Goal: Information Seeking & Learning: Learn about a topic

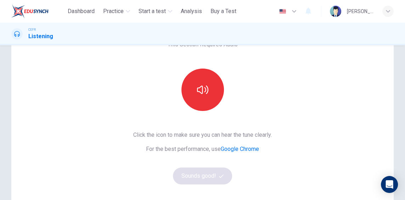
scroll to position [55, 0]
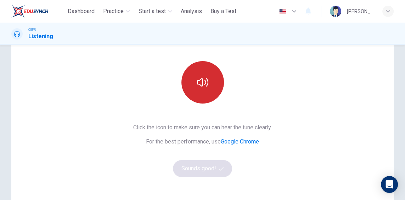
click at [213, 82] on button "button" at bounding box center [202, 82] width 42 height 42
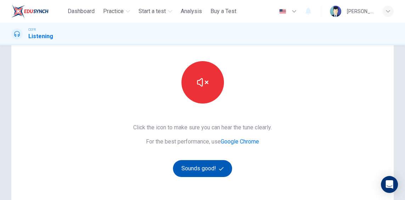
click at [209, 165] on button "Sounds good!" at bounding box center [202, 168] width 59 height 17
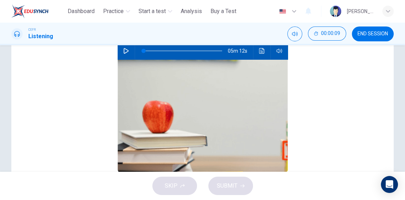
scroll to position [0, 0]
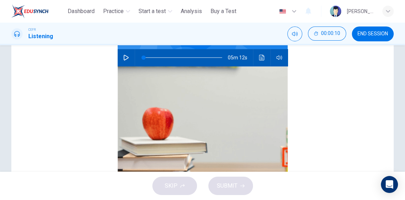
click at [127, 57] on icon "button" at bounding box center [126, 58] width 6 height 6
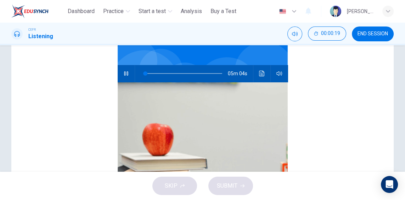
scroll to position [119, 0]
click at [262, 74] on icon "Click to see the audio transcription" at bounding box center [261, 74] width 5 height 6
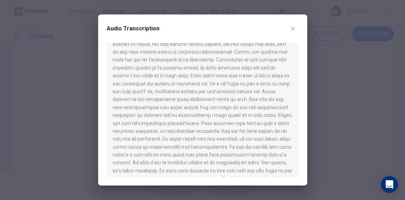
scroll to position [329, 0]
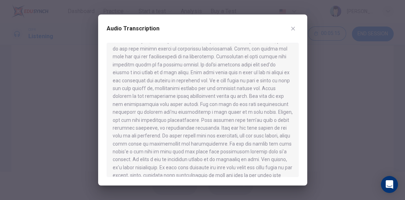
click at [295, 30] on icon "button" at bounding box center [293, 29] width 6 height 6
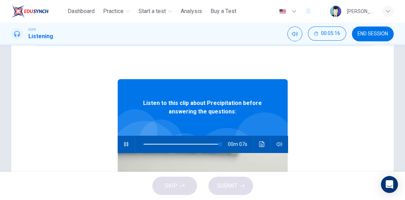
scroll to position [0, 0]
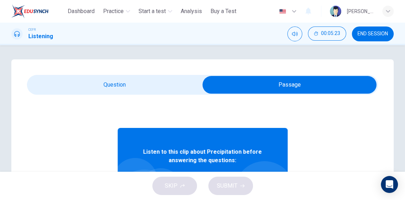
type input "***"
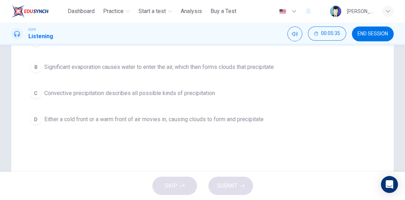
scroll to position [117, 0]
click at [314, 113] on button "D Either a cold front or a warm front of air movies in, causing clouds to form …" at bounding box center [202, 119] width 351 height 18
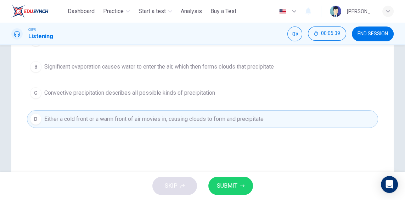
click at [241, 186] on icon "button" at bounding box center [242, 186] width 4 height 3
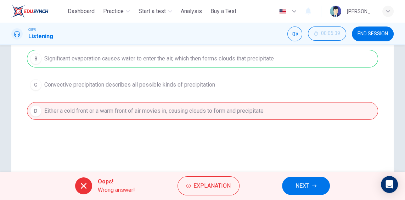
scroll to position [125, 0]
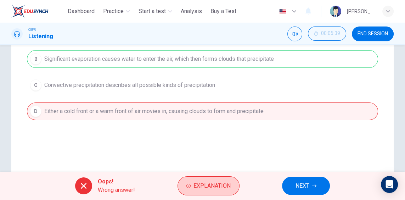
click at [225, 188] on span "Explanation" at bounding box center [211, 186] width 37 height 10
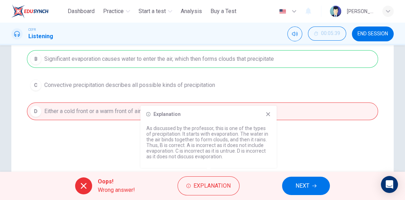
click at [274, 113] on div "Explanation As discussed by the professor, this is one of the types of precipit…" at bounding box center [209, 137] width 136 height 62
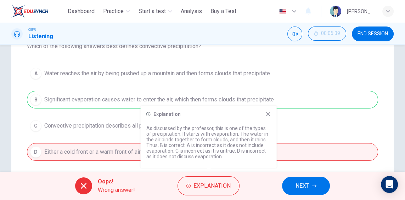
scroll to position [81, 0]
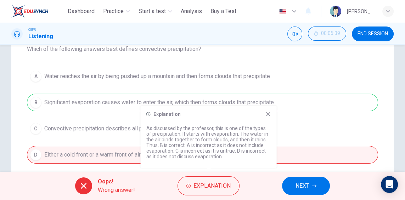
click at [269, 115] on icon at bounding box center [268, 115] width 4 height 4
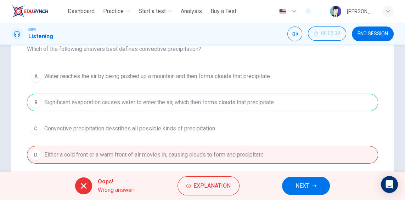
click at [310, 186] on button "NEXT" at bounding box center [306, 186] width 48 height 18
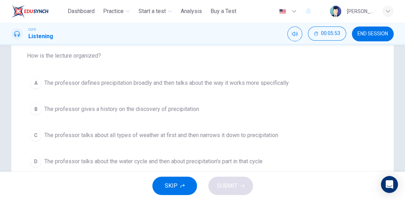
scroll to position [75, 0]
click at [291, 86] on button "A The professor defines precipitation broadly and then talks about the way it w…" at bounding box center [202, 83] width 351 height 18
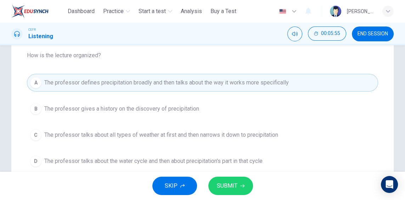
click at [241, 189] on button "SUBMIT" at bounding box center [230, 186] width 45 height 18
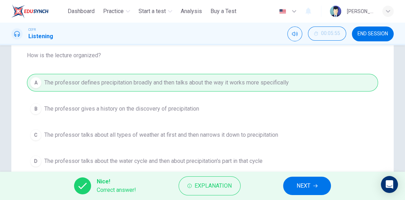
click at [311, 184] on button "NEXT" at bounding box center [307, 186] width 48 height 18
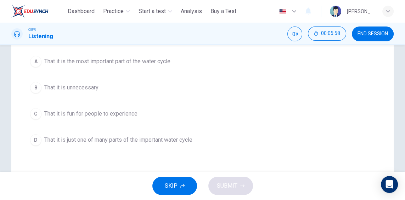
scroll to position [97, 0]
click at [305, 136] on button "D That it is just one of many parts of the important water cycle" at bounding box center [202, 140] width 351 height 18
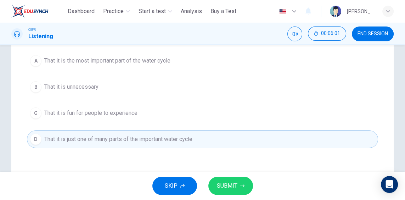
click at [242, 183] on button "SUBMIT" at bounding box center [230, 186] width 45 height 18
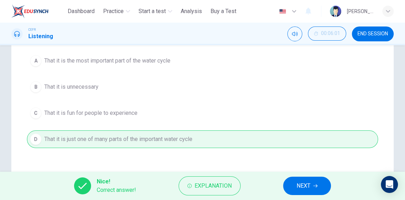
click at [315, 185] on icon "button" at bounding box center [315, 186] width 4 height 4
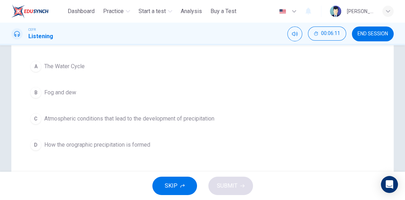
scroll to position [86, 0]
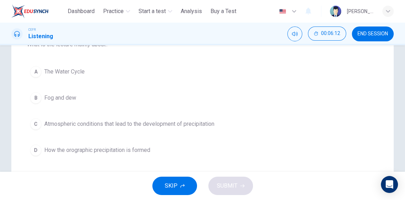
click at [228, 123] on button "C Atmospheric conditions that lead to the development of precipitation" at bounding box center [202, 124] width 351 height 18
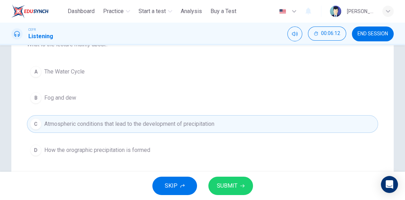
click at [228, 191] on button "SUBMIT" at bounding box center [230, 186] width 45 height 18
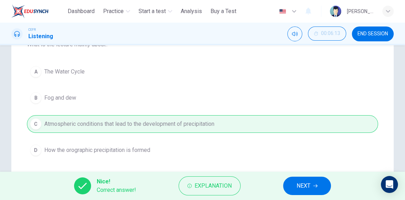
click at [311, 187] on button "NEXT" at bounding box center [307, 186] width 48 height 18
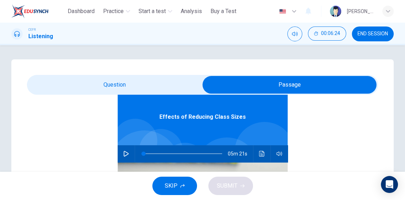
scroll to position [40, 0]
click at [127, 156] on icon "button" at bounding box center [126, 154] width 6 height 6
click at [259, 153] on icon "Click to see the audio transcription" at bounding box center [262, 154] width 6 height 6
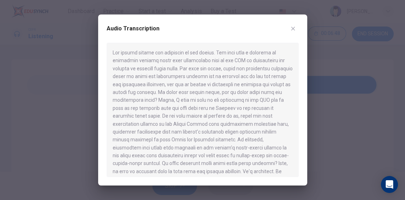
click at [293, 31] on icon "button" at bounding box center [293, 29] width 6 height 6
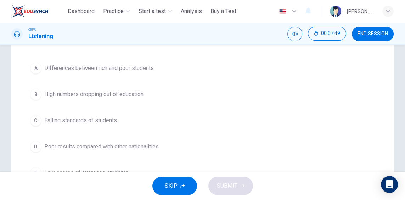
scroll to position [107, 0]
click at [282, 85] on button "B High numbers dropping out of education" at bounding box center [202, 94] width 351 height 18
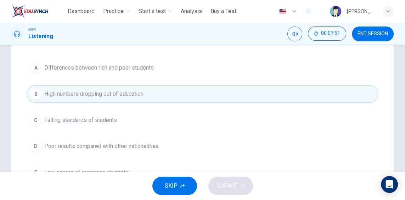
click at [280, 63] on button "A Differences between rich and poor students" at bounding box center [202, 68] width 351 height 18
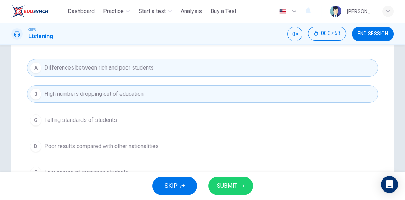
click at [279, 92] on button "B High numbers dropping out of education" at bounding box center [202, 94] width 351 height 18
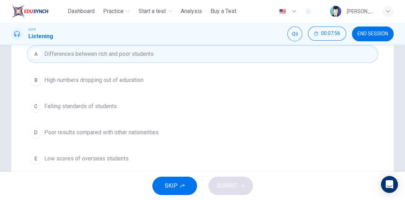
scroll to position [120, 0]
click at [258, 135] on button "D Poor results compared with other nationalities" at bounding box center [202, 133] width 351 height 18
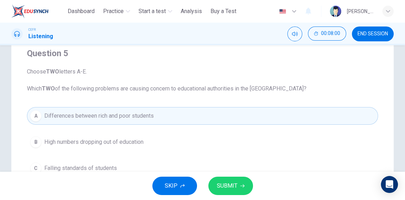
scroll to position [88, 0]
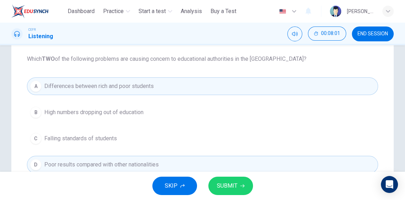
click at [233, 187] on span "SUBMIT" at bounding box center [227, 186] width 21 height 10
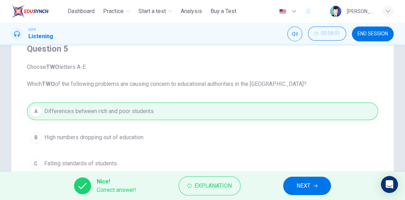
scroll to position [57, 0]
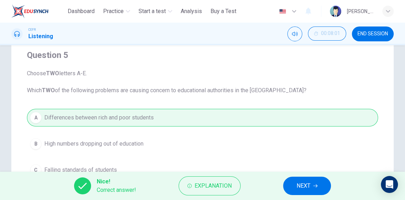
click at [310, 183] on span "NEXT" at bounding box center [303, 186] width 14 height 10
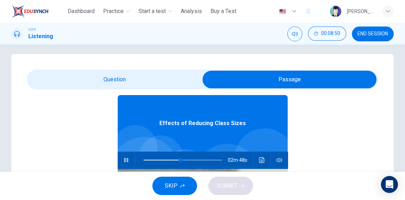
scroll to position [40, 0]
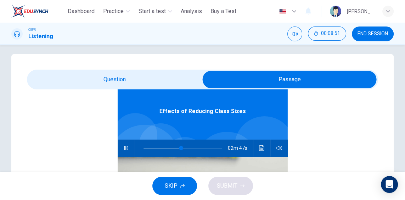
click at [126, 147] on icon "button" at bounding box center [126, 148] width 6 height 6
click at [262, 146] on icon "Click to see the audio transcription" at bounding box center [261, 148] width 5 height 6
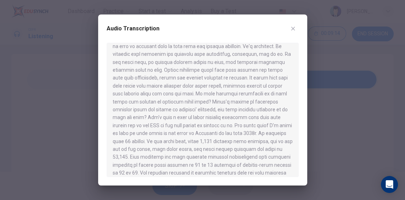
scroll to position [130, 0]
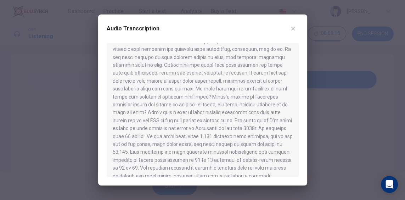
click at [296, 26] on button "button" at bounding box center [292, 28] width 11 height 11
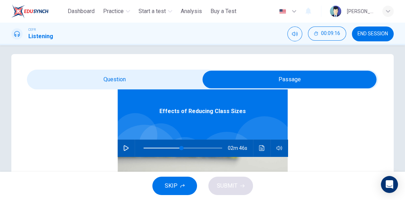
click at [125, 149] on icon "button" at bounding box center [126, 148] width 5 height 6
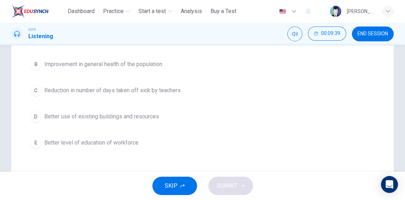
scroll to position [143, 0]
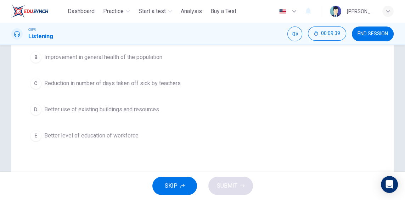
click at [321, 137] on button "E Better level of education of workforce" at bounding box center [202, 136] width 351 height 18
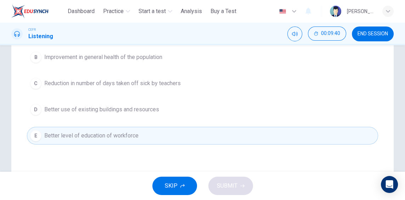
click at [338, 113] on button "D Better use of existing buildings and resources" at bounding box center [202, 110] width 351 height 18
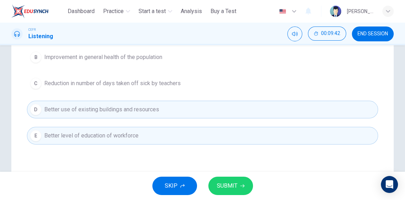
click at [250, 190] on button "SUBMIT" at bounding box center [230, 186] width 45 height 18
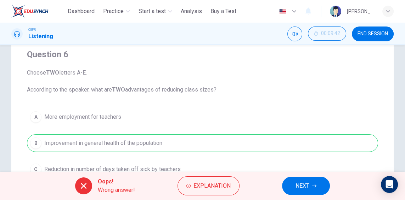
scroll to position [55, 0]
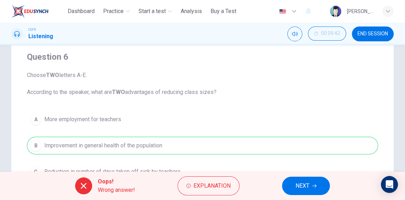
click at [309, 182] on span "NEXT" at bounding box center [302, 186] width 14 height 10
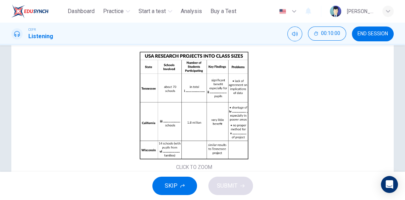
scroll to position [110, 0]
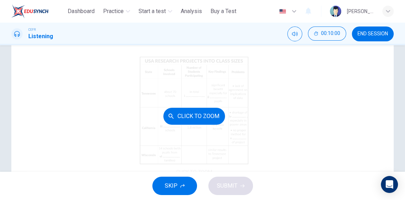
click at [206, 116] on button "Click to Zoom" at bounding box center [194, 116] width 62 height 17
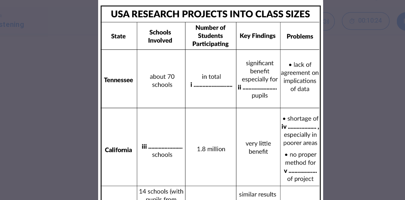
click at [305, 95] on div at bounding box center [202, 100] width 405 height 200
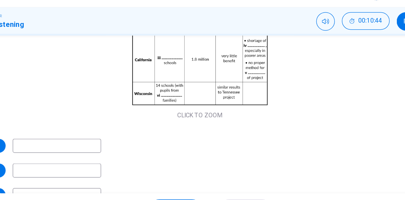
scroll to position [82, 0]
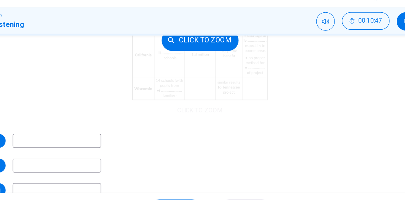
click at [194, 103] on div "Click to Zoom" at bounding box center [194, 49] width 334 height 122
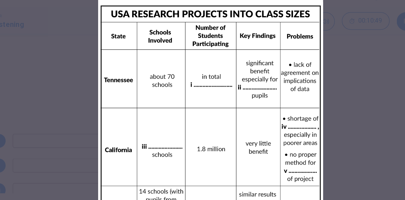
click at [316, 91] on div at bounding box center [202, 100] width 405 height 200
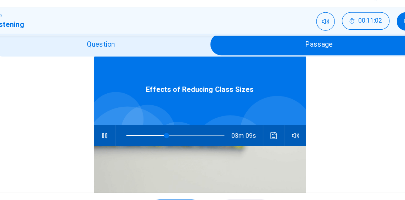
scroll to position [40, 0]
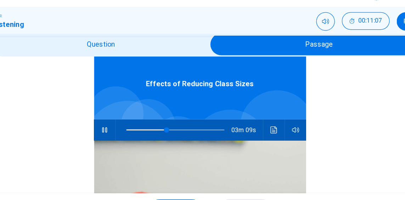
click at [118, 121] on icon "button" at bounding box center [117, 121] width 4 height 4
click at [117, 121] on icon "button" at bounding box center [118, 121] width 6 height 6
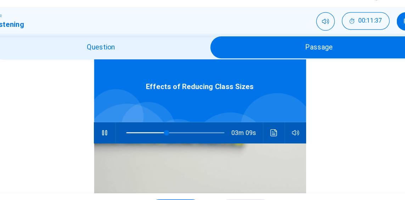
scroll to position [38, 0]
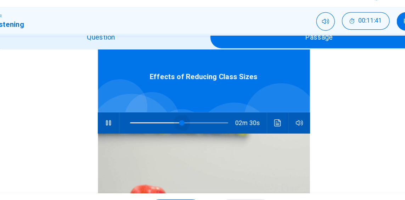
type input "**"
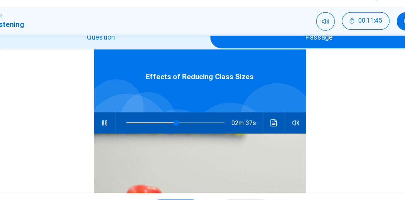
click at [116, 114] on icon "button" at bounding box center [117, 115] width 4 height 4
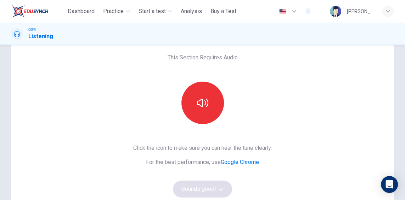
scroll to position [37, 0]
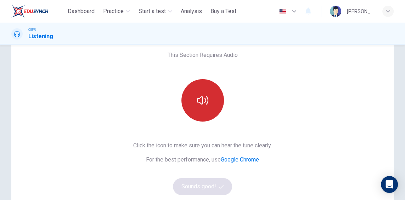
click at [200, 108] on button "button" at bounding box center [202, 100] width 42 height 42
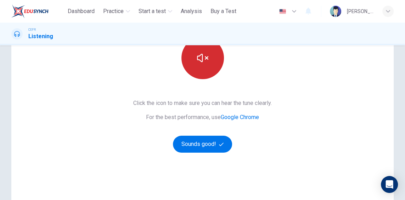
scroll to position [79, 0]
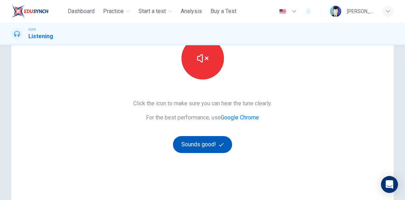
click at [206, 145] on button "Sounds good!" at bounding box center [202, 144] width 59 height 17
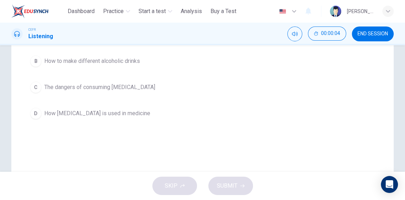
scroll to position [0, 0]
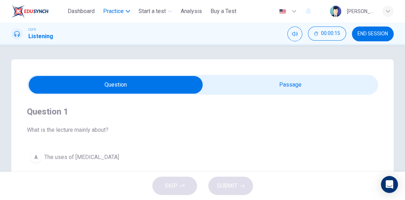
click at [123, 13] on span "Practice" at bounding box center [113, 11] width 21 height 8
click at [125, 17] on button "Practice" at bounding box center [116, 11] width 33 height 13
click at [118, 15] on span "Practice" at bounding box center [113, 11] width 21 height 8
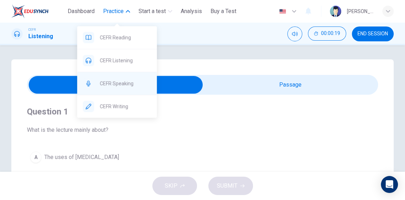
click at [118, 84] on span "CEFR Speaking" at bounding box center [125, 83] width 51 height 8
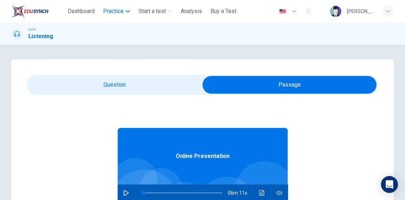
click at [117, 12] on span "Practice" at bounding box center [113, 11] width 21 height 8
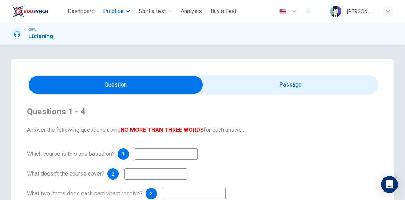
click at [120, 14] on span "Practice" at bounding box center [113, 11] width 21 height 8
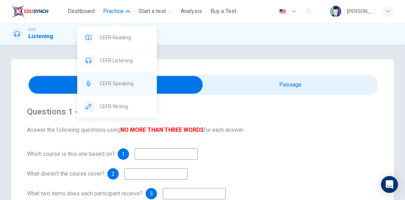
click at [126, 78] on div "CEFR Speaking" at bounding box center [117, 83] width 80 height 23
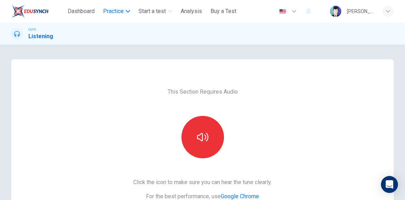
click at [116, 11] on span "Practice" at bounding box center [113, 11] width 21 height 8
click at [112, 14] on span "Practice" at bounding box center [113, 11] width 21 height 8
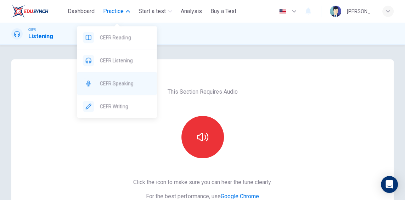
click at [123, 85] on span "CEFR Speaking" at bounding box center [125, 83] width 51 height 8
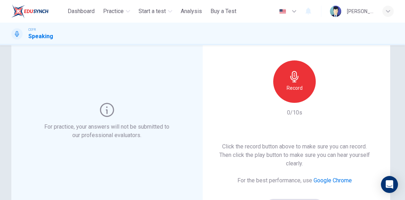
scroll to position [43, 0]
click at [295, 91] on h6 "Record" at bounding box center [294, 88] width 16 height 8
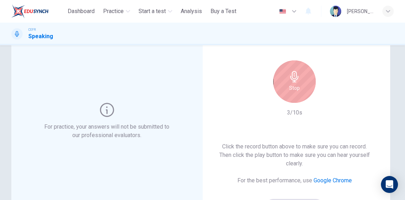
scroll to position [42, 0]
click at [301, 87] on div "Stop" at bounding box center [294, 83] width 42 height 42
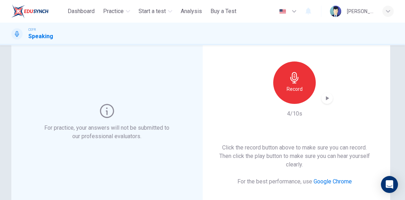
click at [327, 95] on icon "button" at bounding box center [326, 98] width 7 height 7
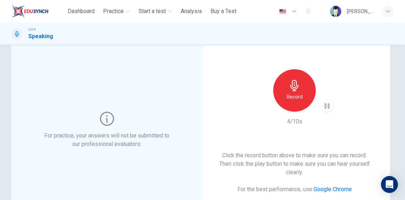
scroll to position [33, 0]
click at [297, 91] on icon "button" at bounding box center [293, 86] width 11 height 11
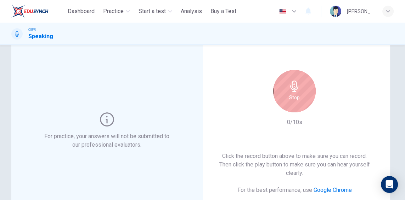
click at [297, 89] on icon "button" at bounding box center [293, 86] width 11 height 11
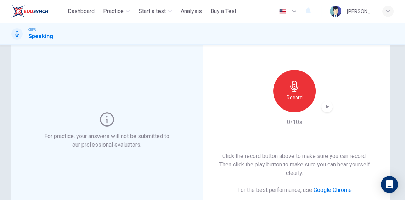
click at [328, 105] on icon "button" at bounding box center [326, 106] width 7 height 7
click at [296, 88] on icon "button" at bounding box center [293, 86] width 11 height 11
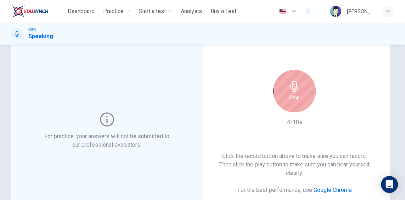
click at [296, 88] on icon "button" at bounding box center [293, 86] width 11 height 11
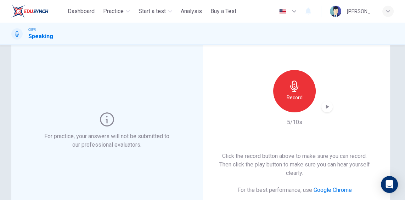
click at [328, 107] on icon "button" at bounding box center [327, 107] width 3 height 4
click at [328, 107] on icon "button" at bounding box center [326, 106] width 5 height 5
click at [298, 92] on div "Record" at bounding box center [294, 91] width 42 height 42
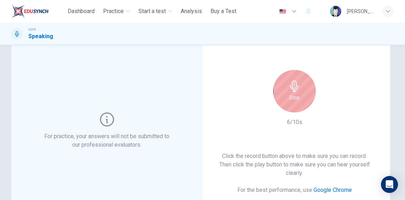
click at [296, 87] on icon "button" at bounding box center [293, 86] width 11 height 11
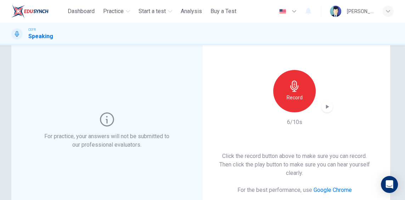
click at [298, 88] on icon "button" at bounding box center [293, 86] width 11 height 11
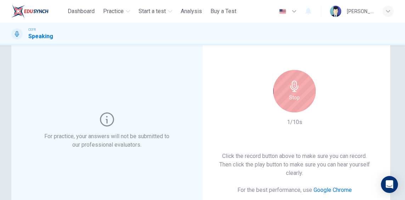
click at [303, 92] on div "Stop" at bounding box center [294, 91] width 42 height 42
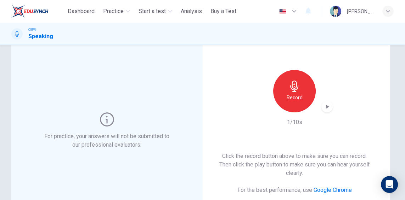
click at [326, 108] on icon "button" at bounding box center [327, 107] width 3 height 4
click at [301, 92] on div "Record" at bounding box center [294, 91] width 42 height 42
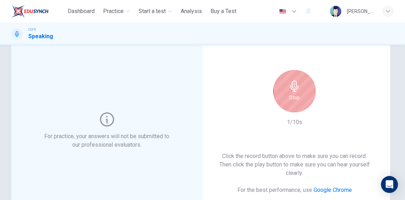
click at [301, 92] on div "Stop" at bounding box center [294, 91] width 42 height 42
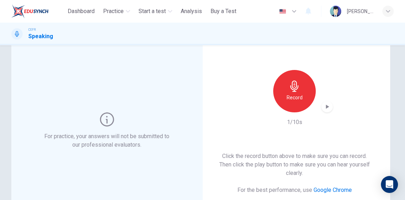
click at [298, 96] on h6 "Record" at bounding box center [294, 97] width 16 height 8
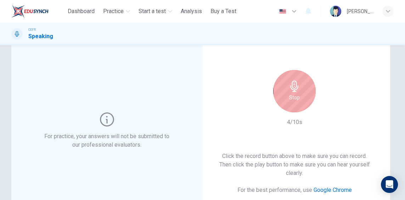
click at [299, 91] on icon "button" at bounding box center [293, 86] width 11 height 11
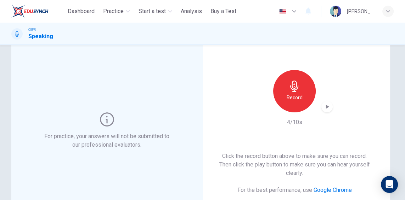
click at [326, 108] on icon "button" at bounding box center [326, 106] width 7 height 7
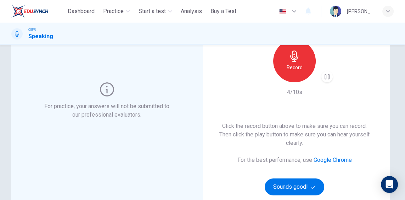
scroll to position [67, 0]
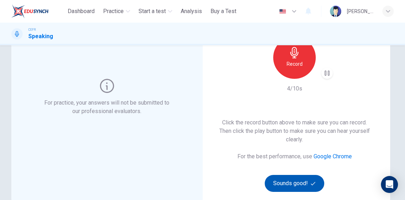
click at [304, 183] on button "Sounds good!" at bounding box center [293, 183] width 59 height 17
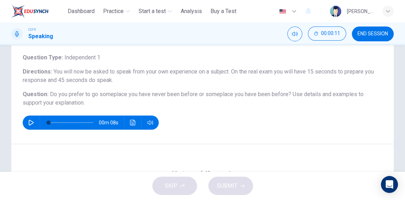
scroll to position [39, 0]
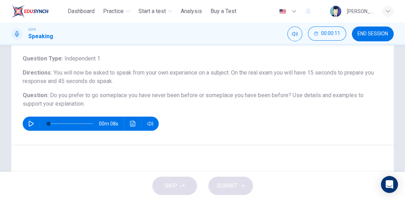
click at [26, 123] on button "button" at bounding box center [30, 124] width 11 height 14
type input "*"
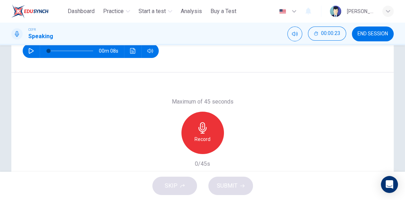
scroll to position [112, 0]
click at [206, 135] on div "Record" at bounding box center [202, 133] width 42 height 42
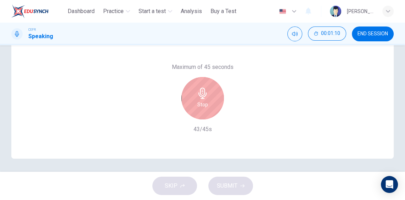
scroll to position [148, 0]
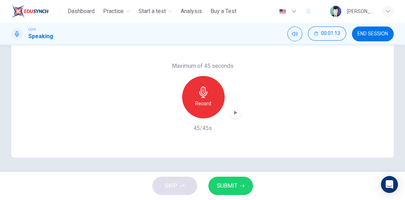
click at [234, 112] on icon "button" at bounding box center [235, 113] width 3 height 4
click at [234, 186] on span "SUBMIT" at bounding box center [227, 186] width 21 height 10
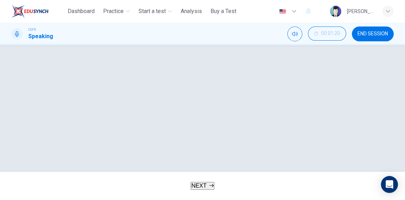
scroll to position [124, 0]
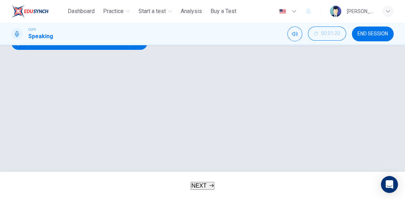
click at [85, 36] on button "Sample Response" at bounding box center [65, 32] width 40 height 7
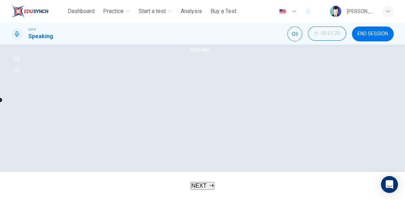
click at [23, 47] on button "button" at bounding box center [16, 41] width 11 height 11
type input "**"
click at [44, 36] on button "Your Response" at bounding box center [28, 32] width 34 height 7
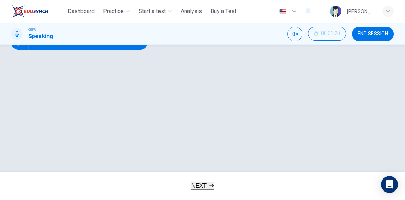
click at [25, 50] on button "button" at bounding box center [19, 43] width 11 height 14
click at [23, 46] on icon "button" at bounding box center [20, 43] width 6 height 6
type input "*"
click at [85, 36] on button "Sample Response" at bounding box center [65, 32] width 40 height 7
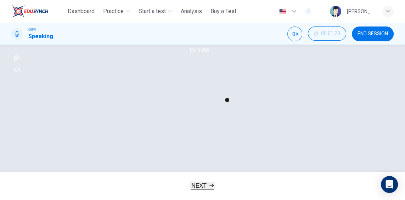
click at [20, 44] on icon "button" at bounding box center [17, 42] width 6 height 6
type input "**"
click at [195, 183] on span "NEXT" at bounding box center [198, 186] width 15 height 6
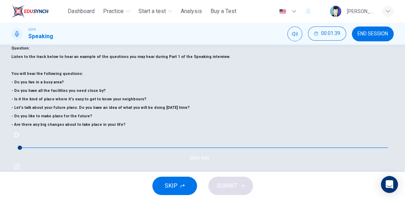
scroll to position [138, 0]
click at [23, 140] on button "button" at bounding box center [16, 133] width 11 height 11
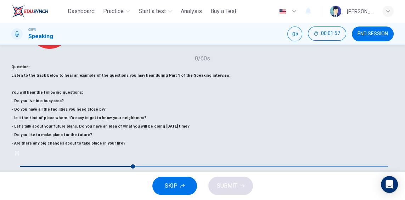
scroll to position [119, 0]
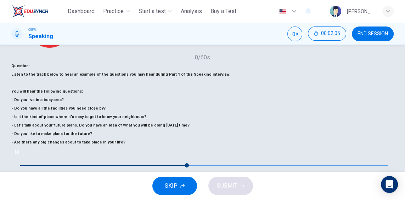
click at [20, 155] on icon "button" at bounding box center [17, 153] width 6 height 6
click at [234, 187] on span "SUBMIT" at bounding box center [227, 186] width 21 height 10
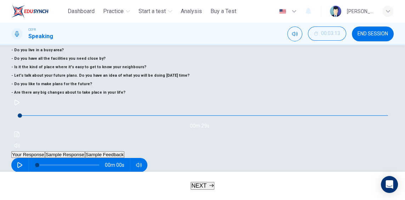
type input "*"
click at [204, 190] on button "NEXT" at bounding box center [202, 186] width 24 height 8
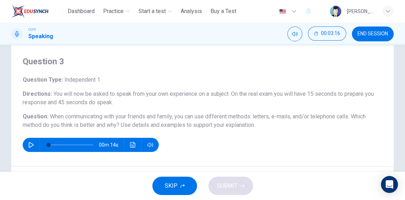
scroll to position [26, 0]
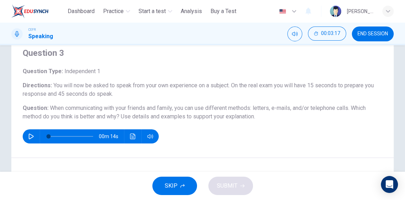
click at [36, 134] on button "button" at bounding box center [30, 137] width 11 height 14
click at [34, 135] on button "button" at bounding box center [30, 137] width 11 height 14
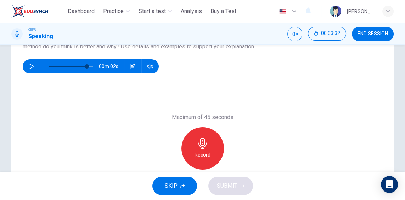
scroll to position [99, 0]
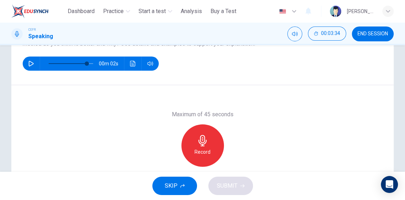
click at [202, 150] on h6 "Record" at bounding box center [202, 152] width 16 height 8
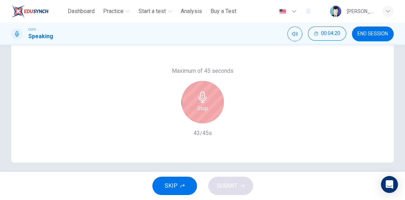
scroll to position [148, 0]
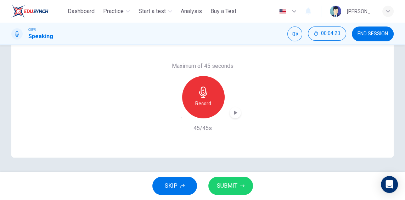
click at [232, 185] on span "SUBMIT" at bounding box center [227, 186] width 21 height 10
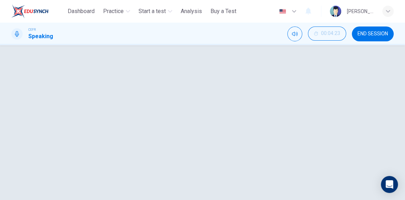
type input "*"
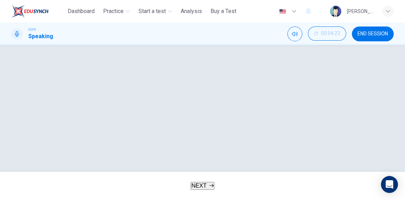
click at [85, 12] on button "Sample Response" at bounding box center [65, 8] width 40 height 7
click at [20, 21] on icon "button" at bounding box center [17, 18] width 6 height 6
type input "*"
click at [207, 183] on button "NEXT" at bounding box center [202, 186] width 24 height 8
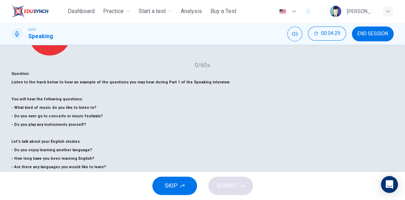
scroll to position [113, 0]
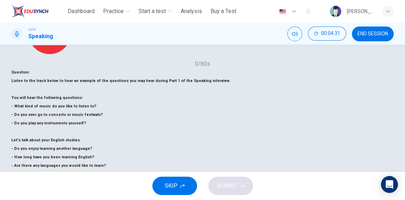
click at [23, 170] on button "button" at bounding box center [16, 175] width 11 height 11
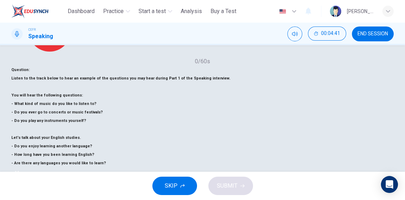
scroll to position [115, 0]
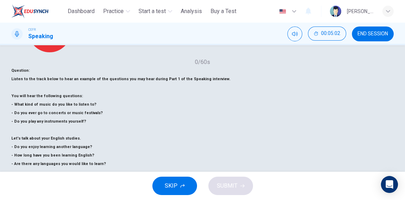
click at [23, 168] on button "button" at bounding box center [16, 173] width 11 height 11
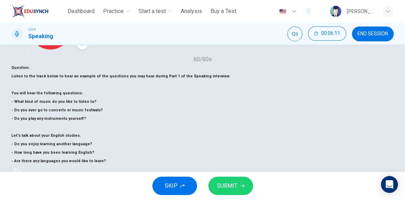
click at [225, 187] on span "SUBMIT" at bounding box center [227, 186] width 21 height 10
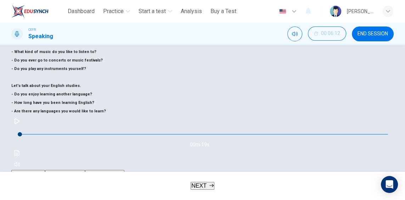
type input "*"
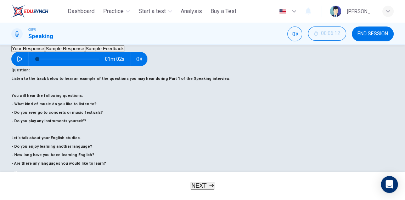
scroll to position [65, 0]
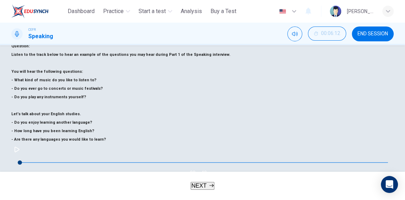
scroll to position [94, 0]
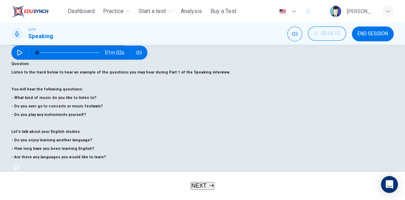
scroll to position [71, 0]
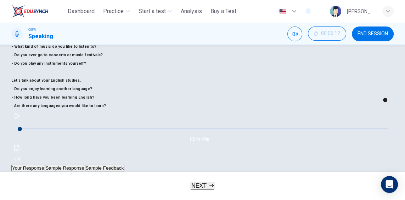
scroll to position [126, 0]
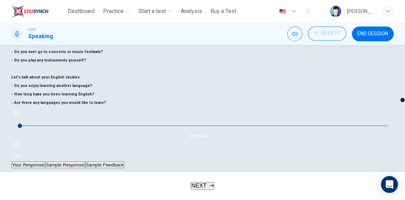
type input "*"
click at [211, 189] on button "NEXT" at bounding box center [202, 186] width 24 height 8
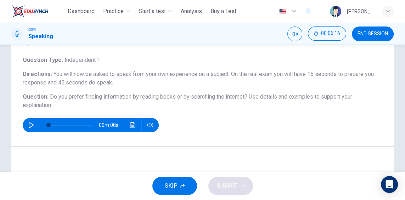
scroll to position [40, 0]
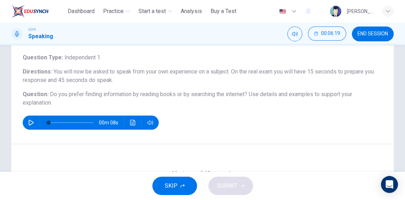
click at [33, 125] on button "button" at bounding box center [30, 123] width 11 height 14
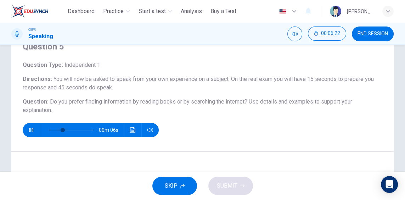
scroll to position [57, 0]
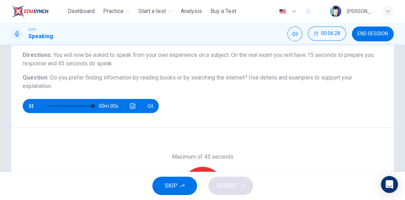
type input "*"
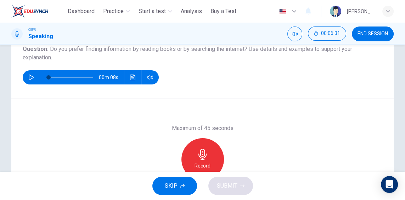
scroll to position [86, 0]
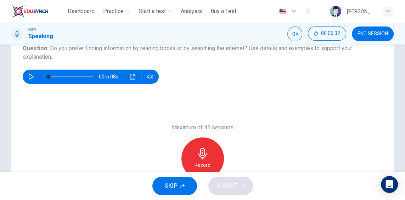
click at [203, 149] on icon "button" at bounding box center [202, 153] width 8 height 11
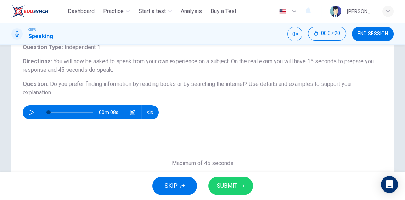
scroll to position [48, 0]
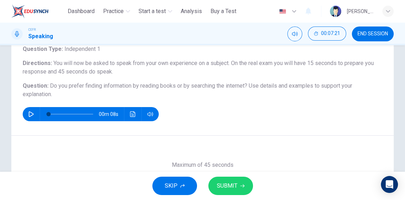
click at [225, 189] on span "SUBMIT" at bounding box center [227, 186] width 21 height 10
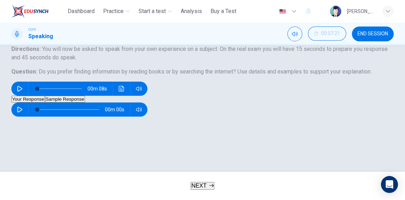
click at [117, 96] on div "Question 5 Question Type : Independent 1 Directions : You will now be asked to …" at bounding box center [202, 53] width 382 height 85
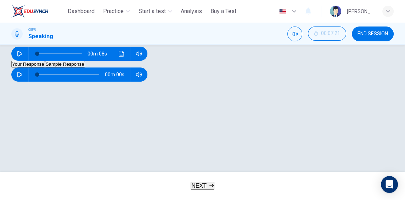
scroll to position [84, 0]
click at [85, 68] on button "Sample Response" at bounding box center [65, 64] width 40 height 7
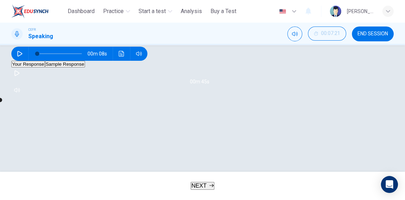
click at [23, 79] on button "button" at bounding box center [16, 73] width 11 height 11
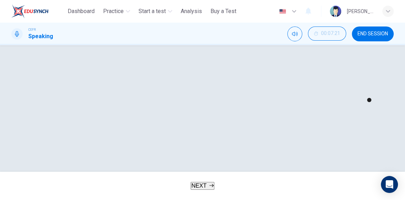
scroll to position [148, 0]
type input "*"
click at [210, 182] on button "NEXT" at bounding box center [202, 186] width 24 height 8
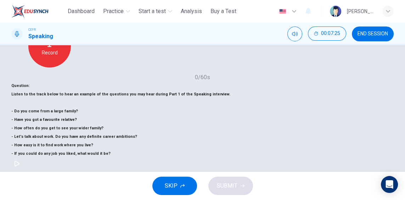
scroll to position [102, 0]
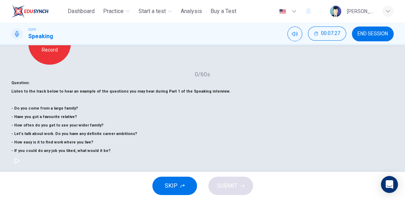
click at [23, 158] on button "button" at bounding box center [16, 160] width 11 height 11
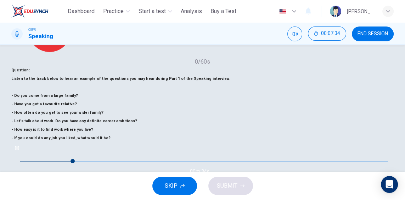
scroll to position [122, 0]
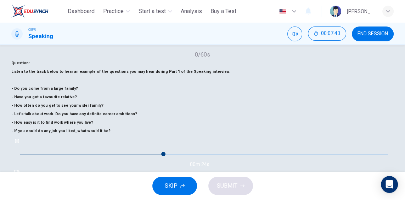
click at [20, 138] on icon "button" at bounding box center [17, 141] width 6 height 6
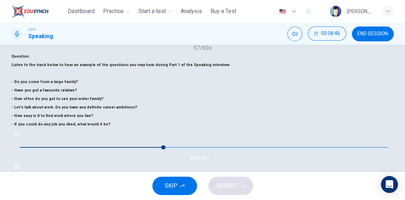
scroll to position [131, 0]
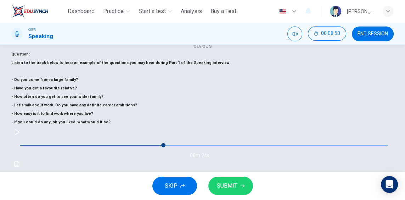
click at [224, 183] on span "SUBMIT" at bounding box center [227, 186] width 21 height 10
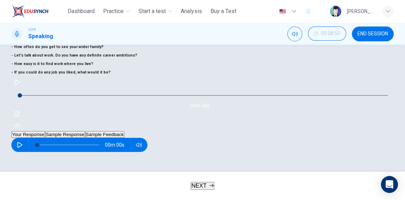
type input "*"
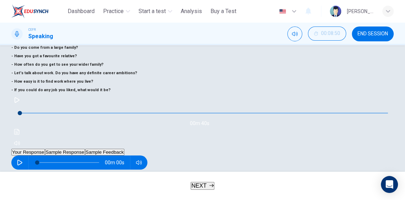
scroll to position [102, 0]
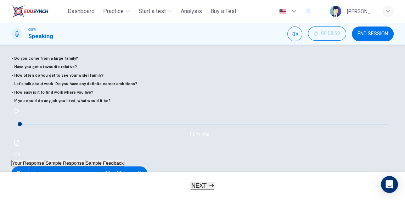
click at [85, 160] on button "Sample Response" at bounding box center [65, 163] width 40 height 7
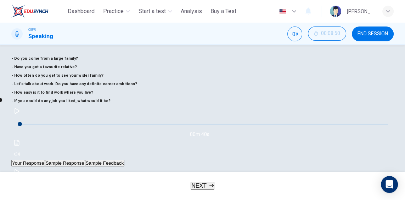
click at [23, 167] on button "button" at bounding box center [16, 172] width 11 height 11
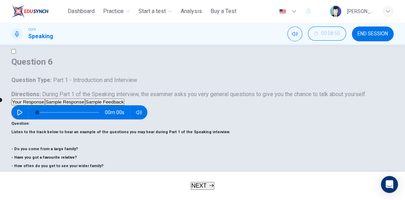
scroll to position [11, 0]
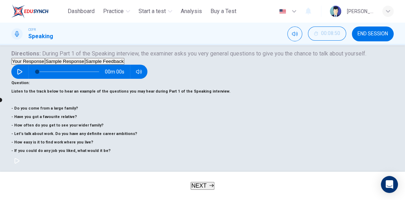
scroll to position [73, 0]
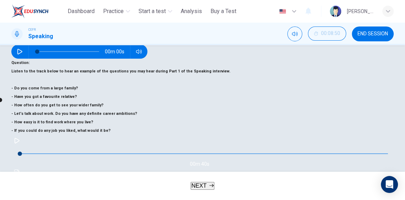
click at [23, 196] on button "button" at bounding box center [16, 201] width 11 height 11
click at [124, 190] on button "Sample Feedback" at bounding box center [104, 193] width 39 height 7
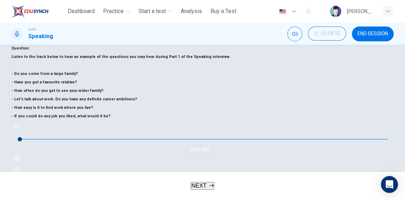
scroll to position [87, 0]
click at [85, 176] on button "Sample Response" at bounding box center [65, 179] width 40 height 7
click at [23, 182] on button "button" at bounding box center [16, 187] width 11 height 11
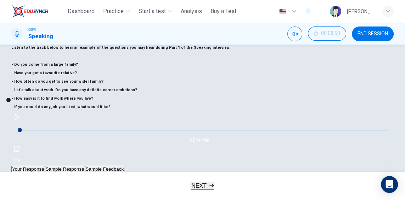
scroll to position [98, 0]
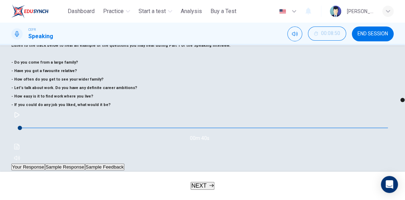
type input "*"
click at [205, 186] on span "NEXT" at bounding box center [198, 186] width 15 height 6
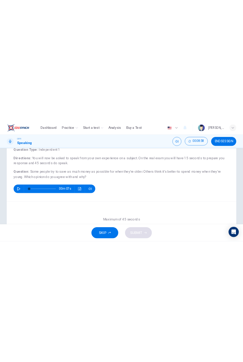
scroll to position [50, 0]
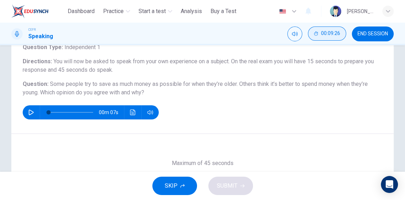
click at [316, 34] on icon "Hide" at bounding box center [316, 34] width 4 height 4
click at [336, 33] on icon "Show" at bounding box center [338, 34] width 5 height 6
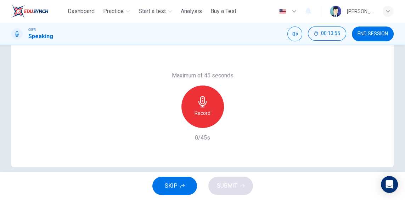
scroll to position [148, 0]
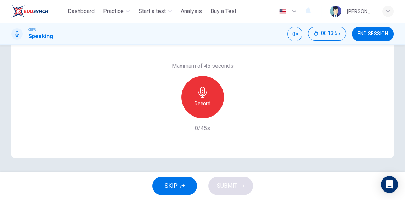
click at [171, 191] on span "SKIP" at bounding box center [171, 186] width 13 height 10
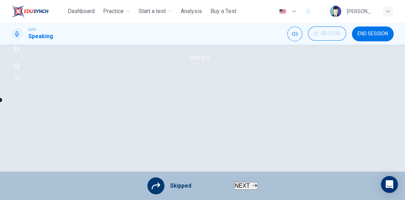
click at [244, 183] on span "NEXT" at bounding box center [241, 186] width 15 height 6
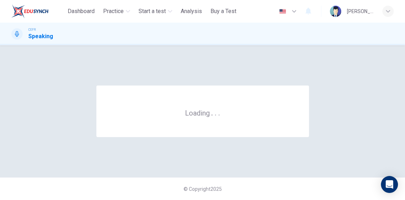
scroll to position [0, 0]
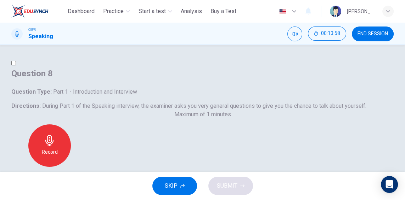
click at [172, 185] on span "SKIP" at bounding box center [171, 186] width 13 height 10
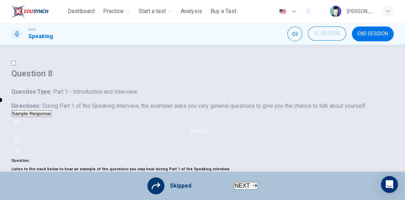
click at [244, 183] on span "NEXT" at bounding box center [241, 186] width 15 height 6
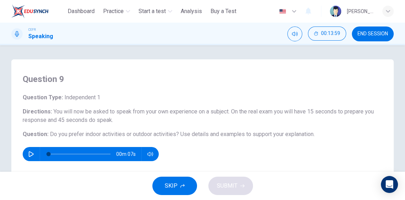
click at [172, 189] on span "SKIP" at bounding box center [171, 186] width 13 height 10
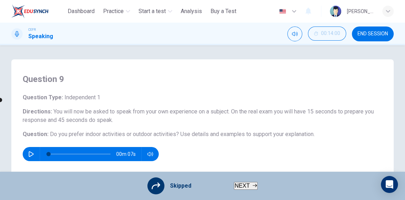
click at [242, 182] on button "NEXT" at bounding box center [246, 186] width 24 height 8
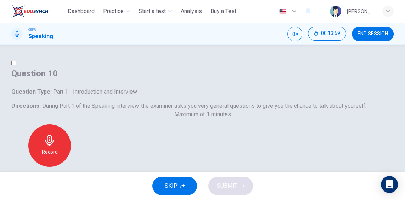
click at [172, 186] on span "SKIP" at bounding box center [171, 186] width 13 height 10
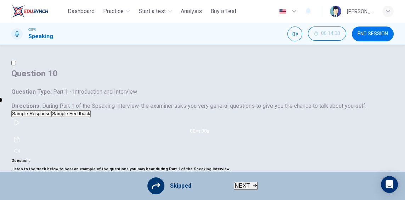
click at [234, 187] on button "NEXT" at bounding box center [246, 186] width 24 height 8
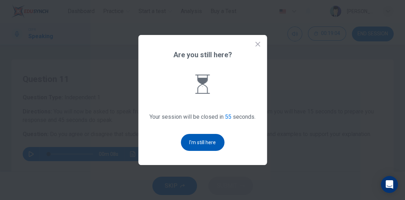
click at [199, 151] on button "I'm still here" at bounding box center [203, 142] width 44 height 17
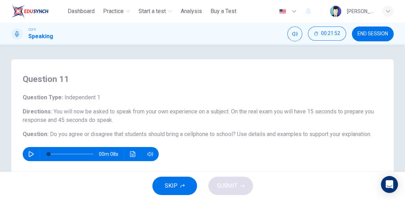
click at [374, 39] on button "END SESSION" at bounding box center [372, 34] width 42 height 15
